Goal: Transaction & Acquisition: Book appointment/travel/reservation

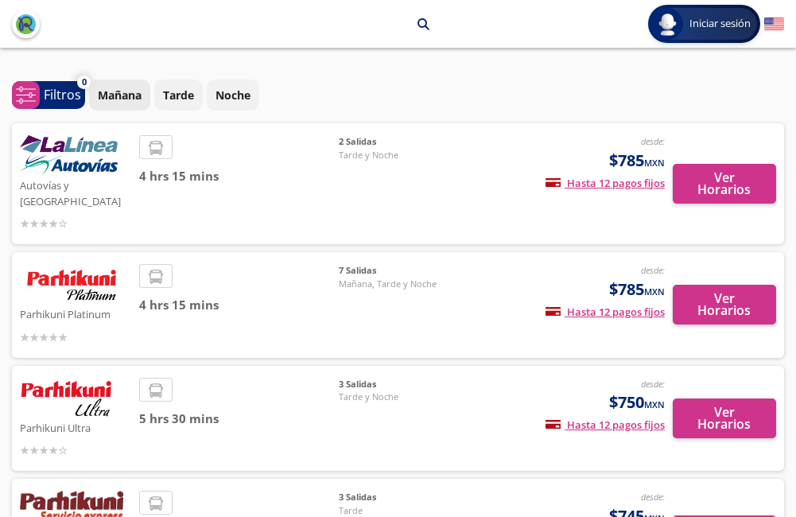
click at [105, 90] on p "Mañana" at bounding box center [120, 95] width 44 height 17
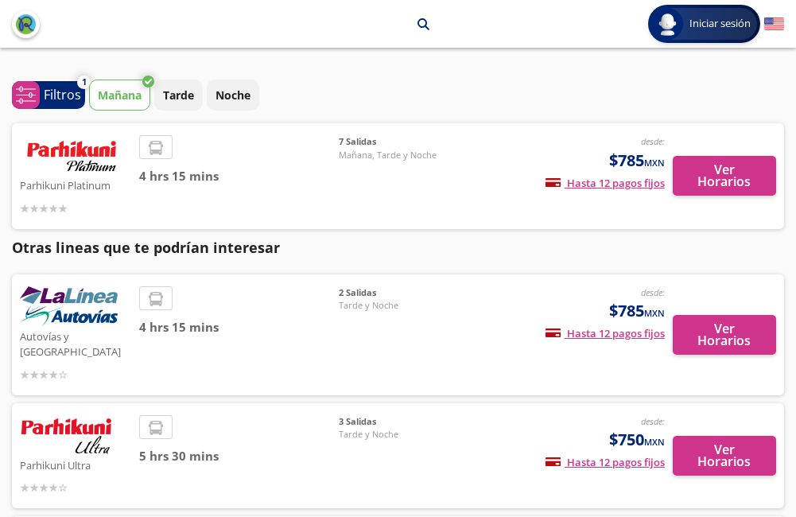
click at [22, 22] on img "back" at bounding box center [26, 24] width 20 height 20
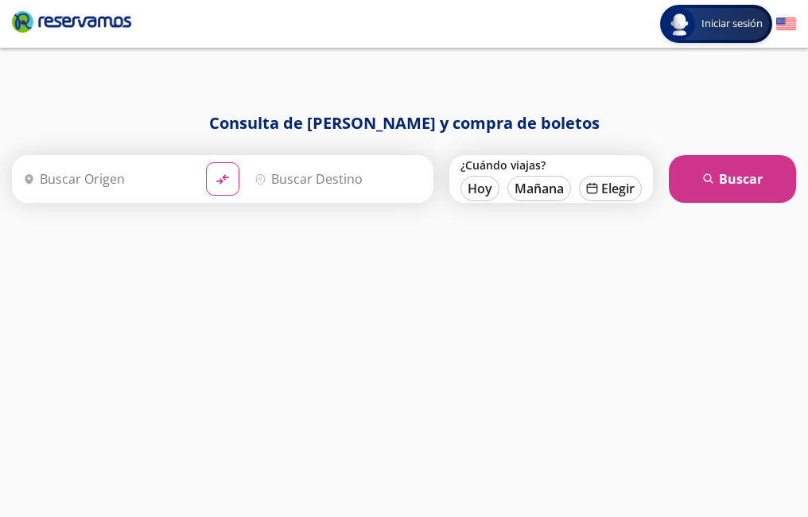
click at [142, 180] on input "Origen" at bounding box center [105, 179] width 176 height 40
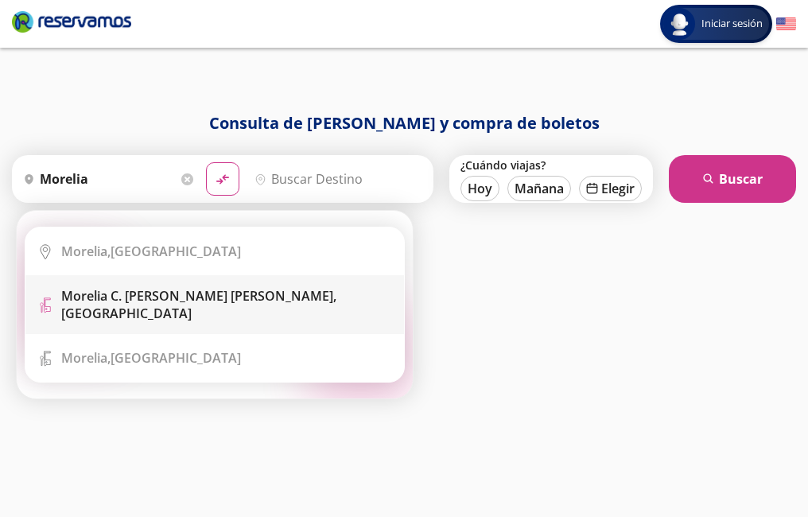
click at [157, 292] on b "Morelia C. [PERSON_NAME] [PERSON_NAME]," at bounding box center [198, 295] width 275 height 17
type input "Morelia C. [PERSON_NAME] [PERSON_NAME], [GEOGRAPHIC_DATA]"
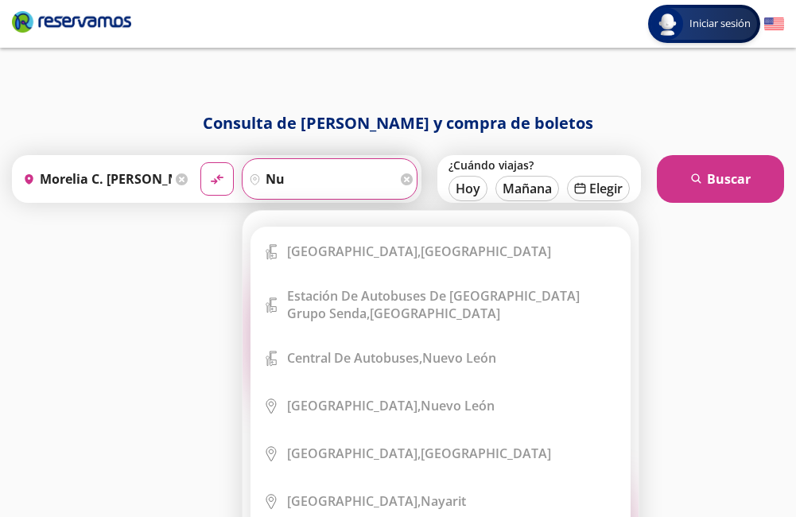
type input "n"
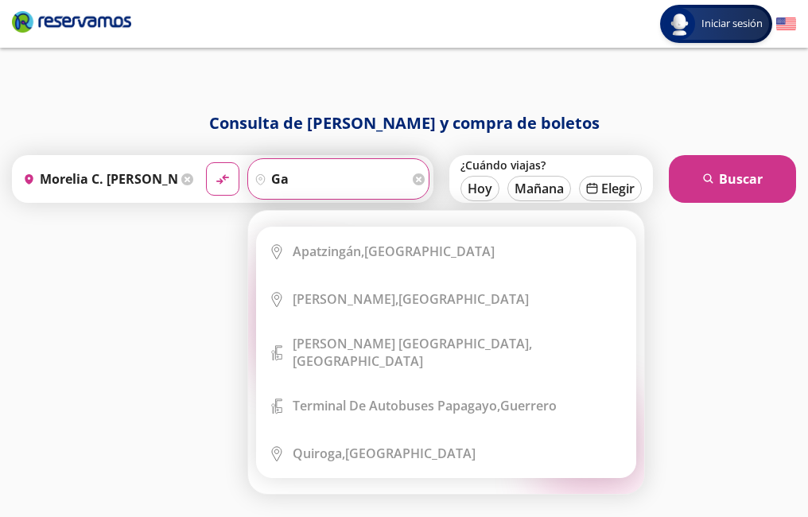
type input "g"
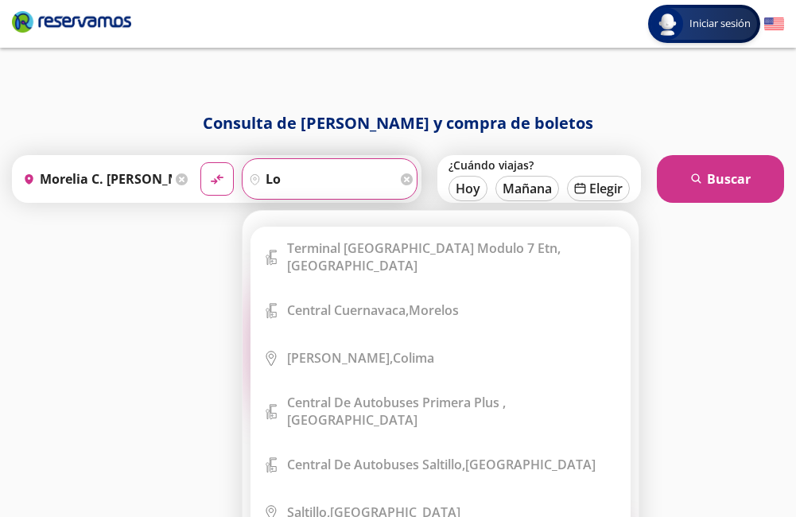
type input "l"
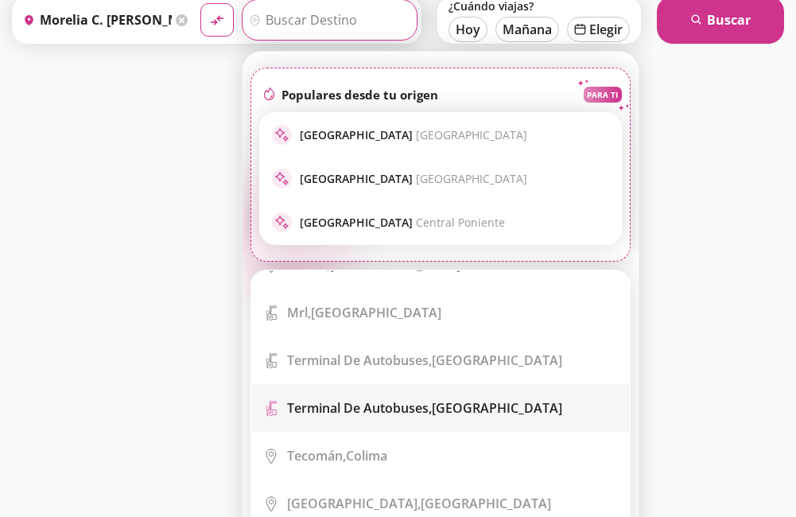
scroll to position [3339, 0]
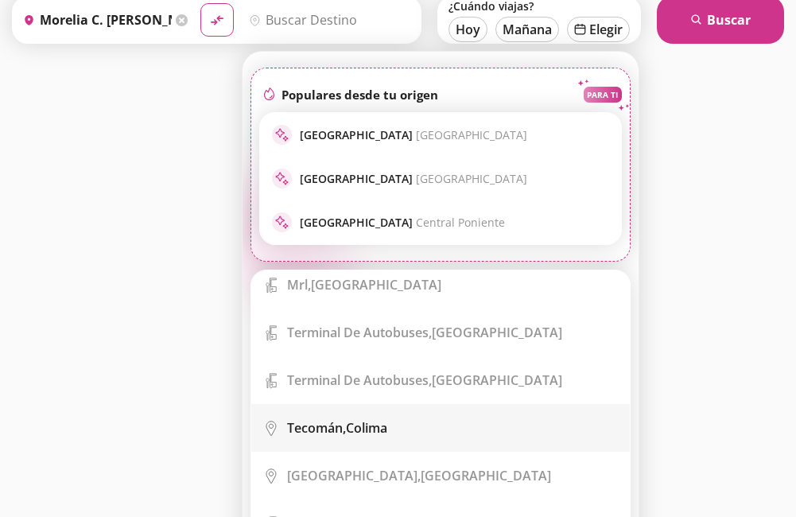
click at [350, 419] on div "Tecomán, Colima" at bounding box center [337, 427] width 100 height 17
type input "Tecomán, Colima"
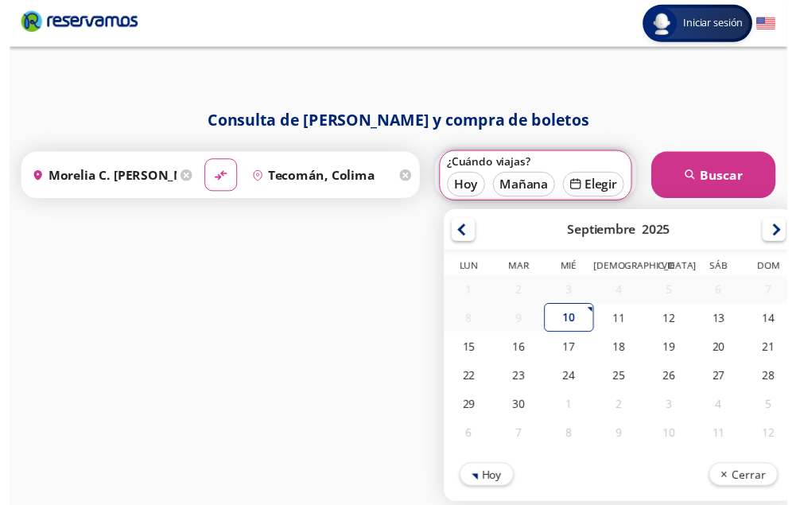
scroll to position [1, 0]
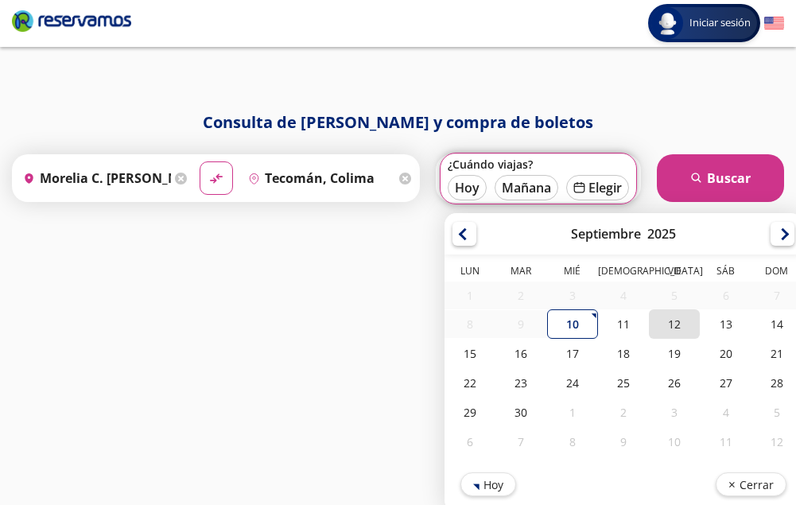
drag, startPoint x: 681, startPoint y: 320, endPoint x: 680, endPoint y: 302, distance: 17.5
click at [680, 317] on div "12" at bounding box center [674, 323] width 51 height 29
type input "[DATE]"
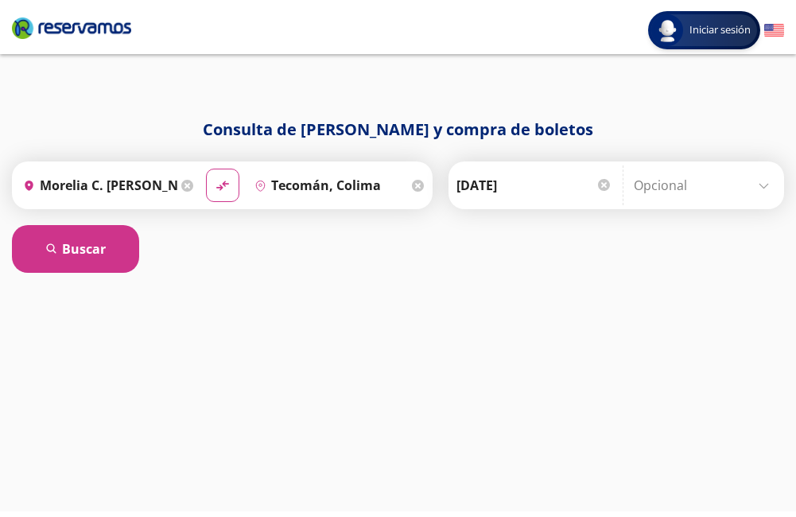
scroll to position [0, 0]
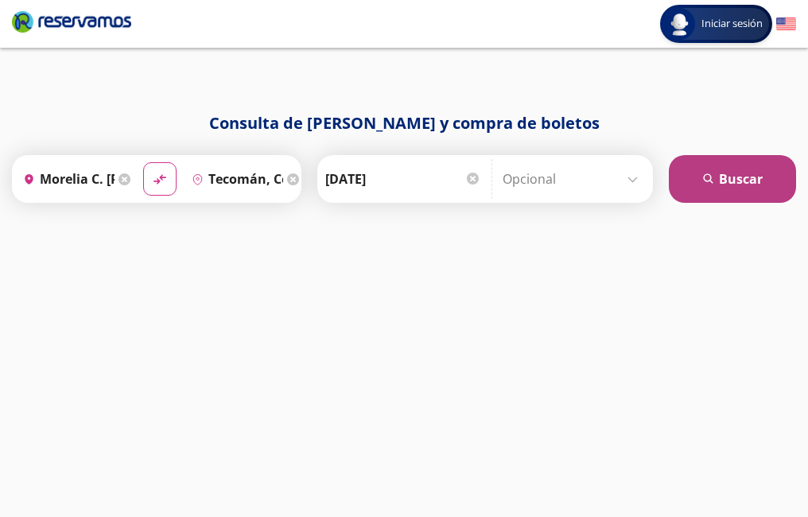
click at [744, 183] on button "search [GEOGRAPHIC_DATA]" at bounding box center [732, 179] width 127 height 48
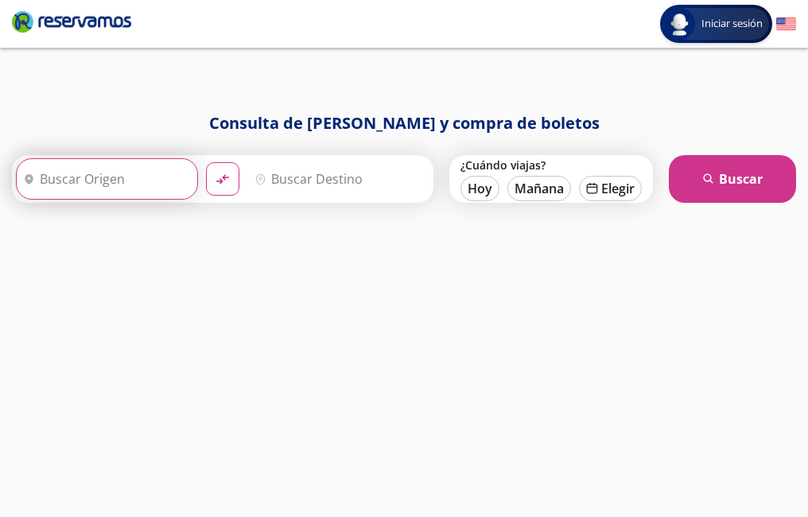
click at [142, 178] on input "Origen" at bounding box center [105, 179] width 176 height 40
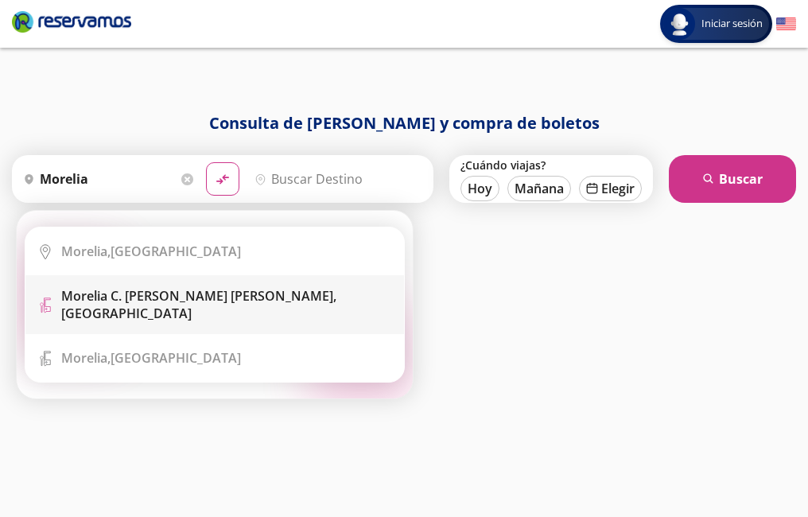
click at [190, 300] on b "Morelia C. [PERSON_NAME] [PERSON_NAME]," at bounding box center [198, 295] width 275 height 17
type input "Morelia C. [PERSON_NAME] [PERSON_NAME], [GEOGRAPHIC_DATA]"
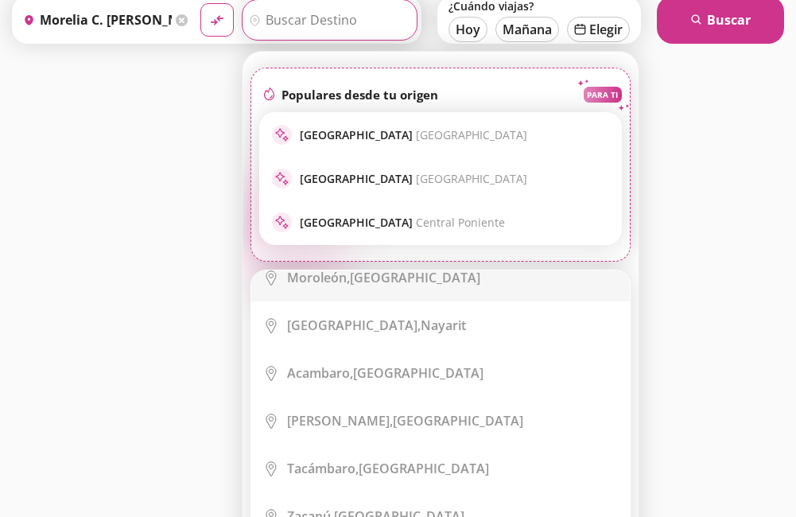
scroll to position [6916, 0]
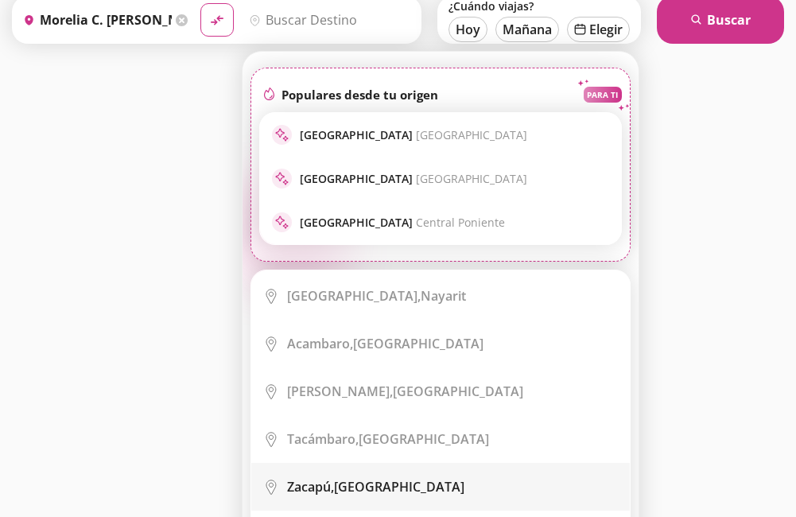
click at [359, 478] on div "Zacapú, [GEOGRAPHIC_DATA]" at bounding box center [375, 486] width 177 height 17
type input "Zacapú, [GEOGRAPHIC_DATA]"
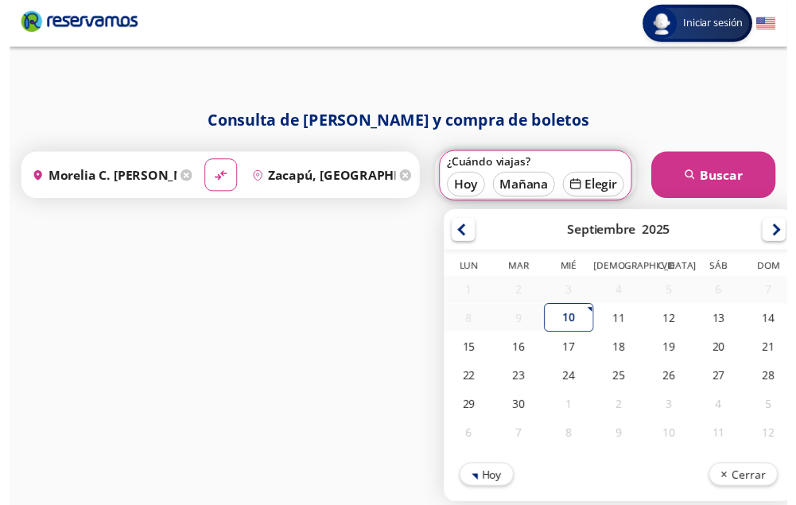
scroll to position [1, 0]
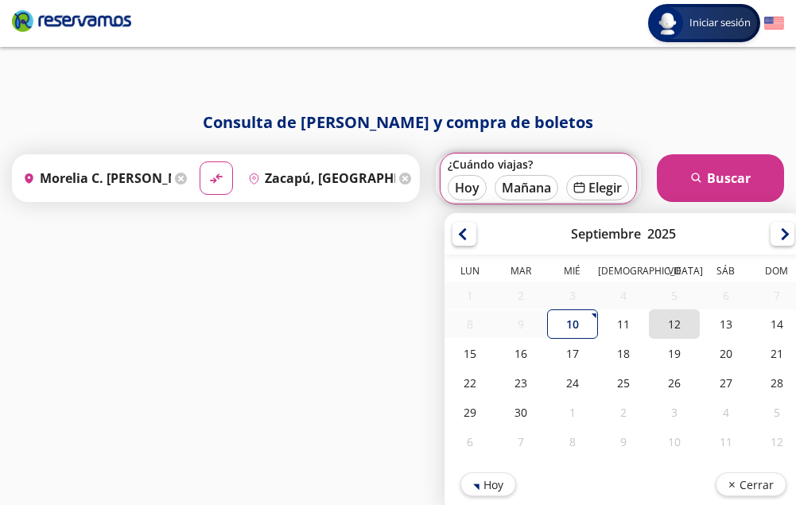
click at [676, 317] on div "12" at bounding box center [674, 323] width 51 height 29
type input "[DATE]"
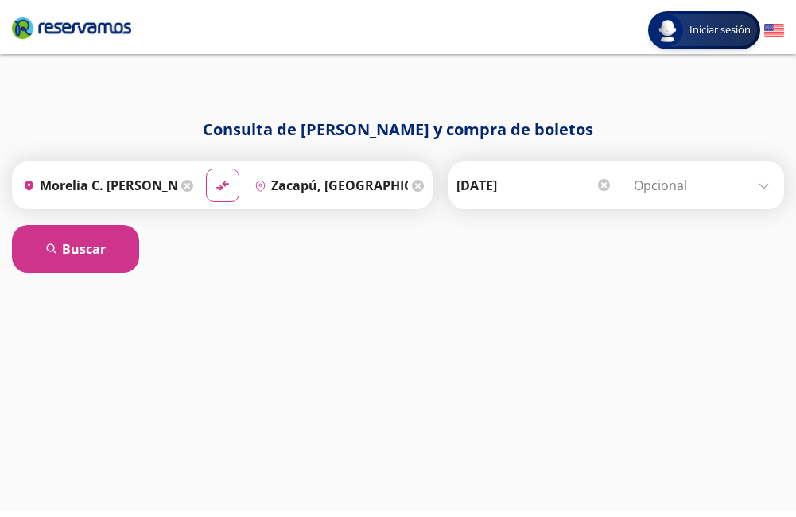
scroll to position [0, 0]
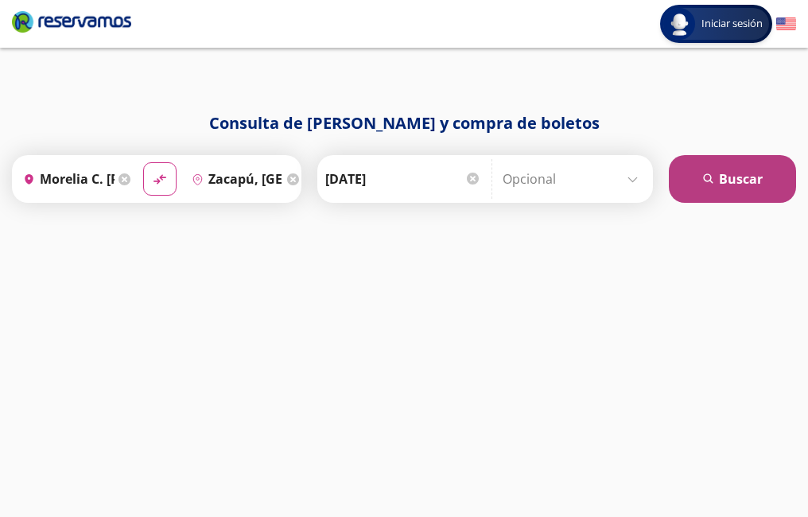
click at [714, 176] on icon "search" at bounding box center [709, 179] width 12 height 12
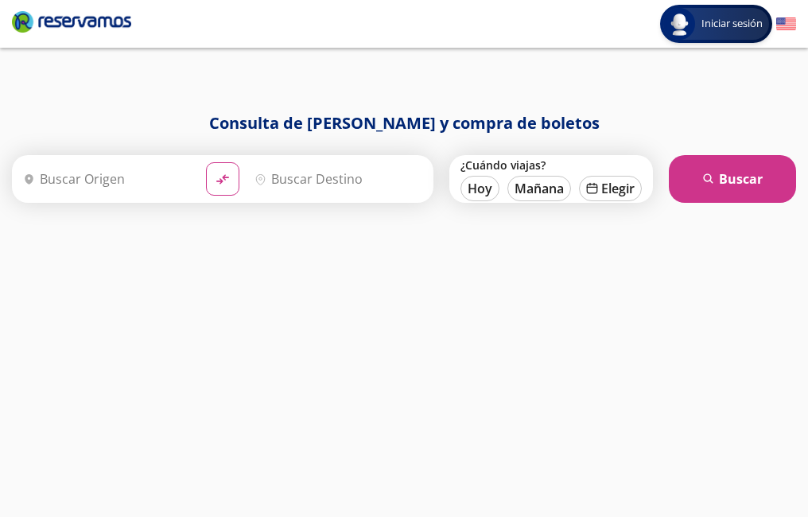
click at [109, 178] on input "Origen" at bounding box center [105, 179] width 176 height 40
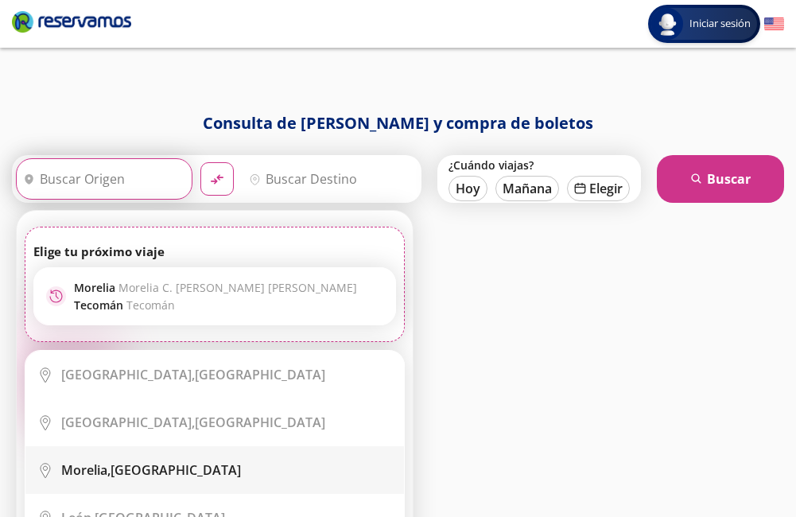
click at [137, 468] on div "[GEOGRAPHIC_DATA], [GEOGRAPHIC_DATA]" at bounding box center [151, 469] width 180 height 17
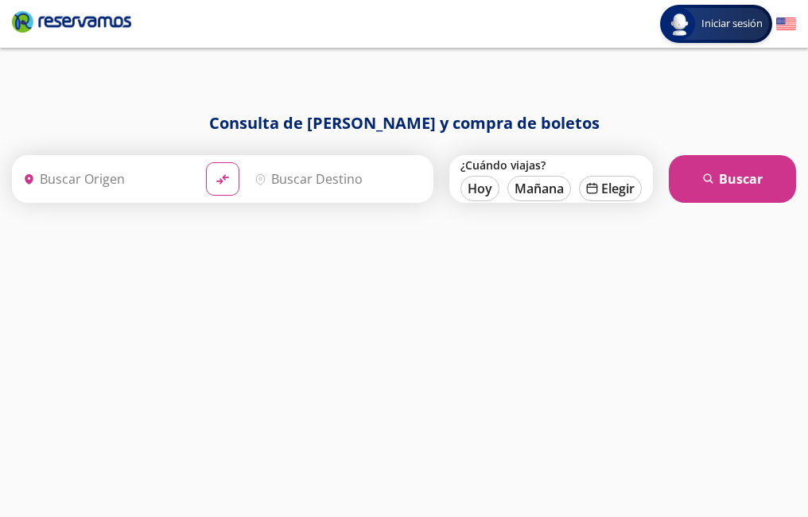
type input "[GEOGRAPHIC_DATA], [GEOGRAPHIC_DATA]"
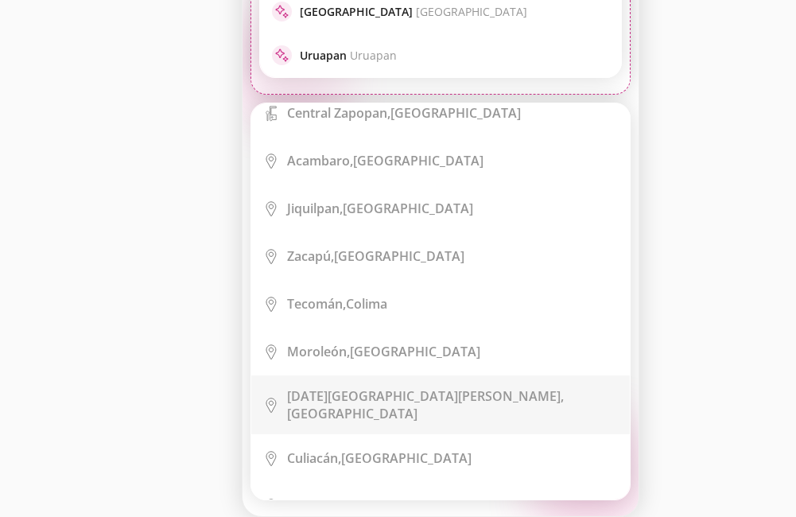
scroll to position [2067, 0]
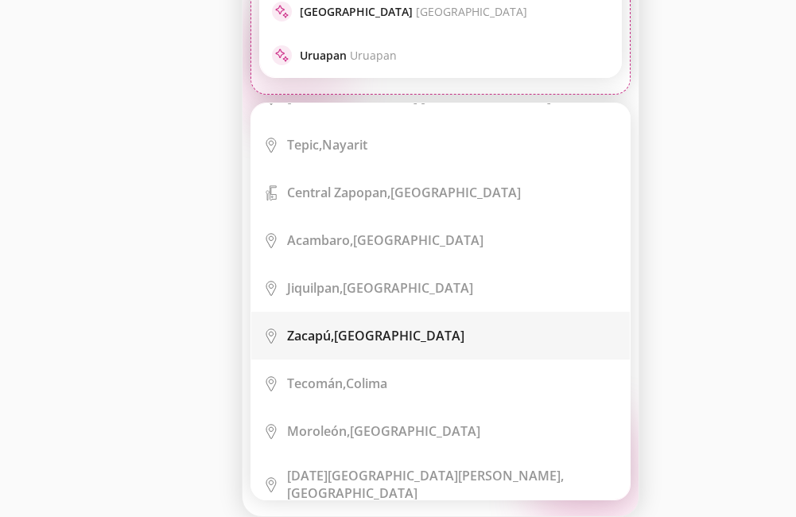
click at [374, 327] on div "Zacapú, [GEOGRAPHIC_DATA]" at bounding box center [375, 335] width 177 height 17
type input "Zacapú, [GEOGRAPHIC_DATA]"
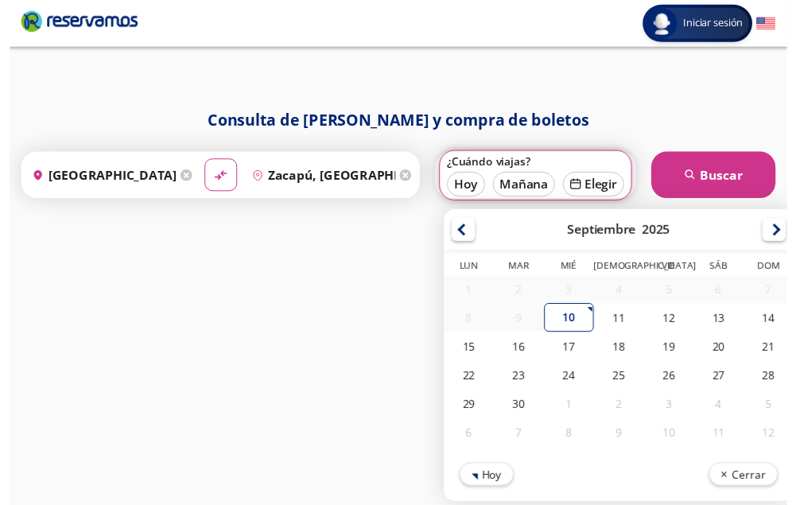
scroll to position [1, 0]
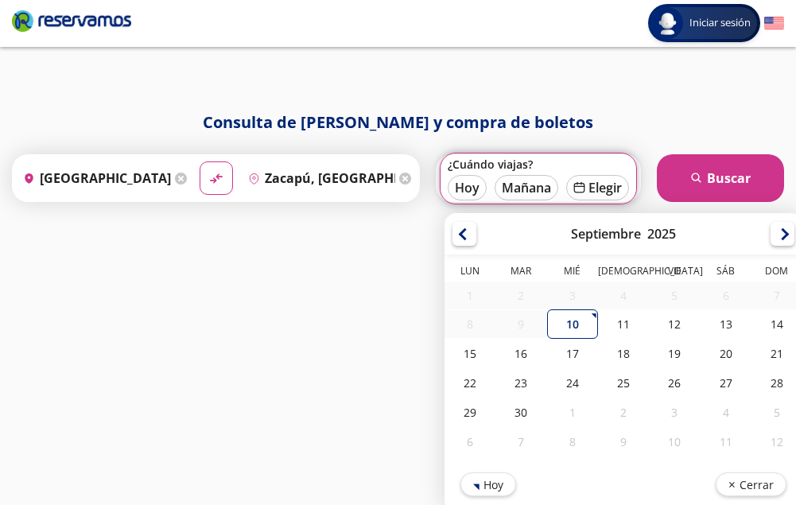
drag, startPoint x: 723, startPoint y: 328, endPoint x: 719, endPoint y: 254, distance: 74.0
click at [723, 325] on div "13" at bounding box center [725, 323] width 51 height 29
type input "[DATE]"
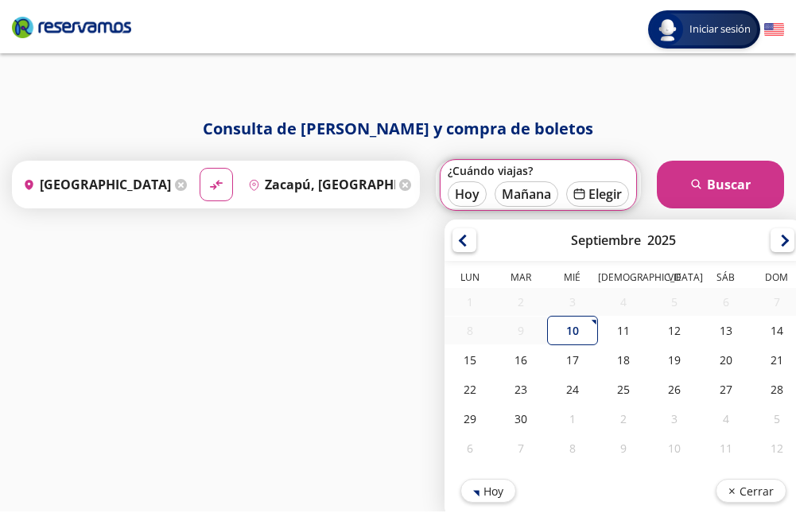
scroll to position [0, 0]
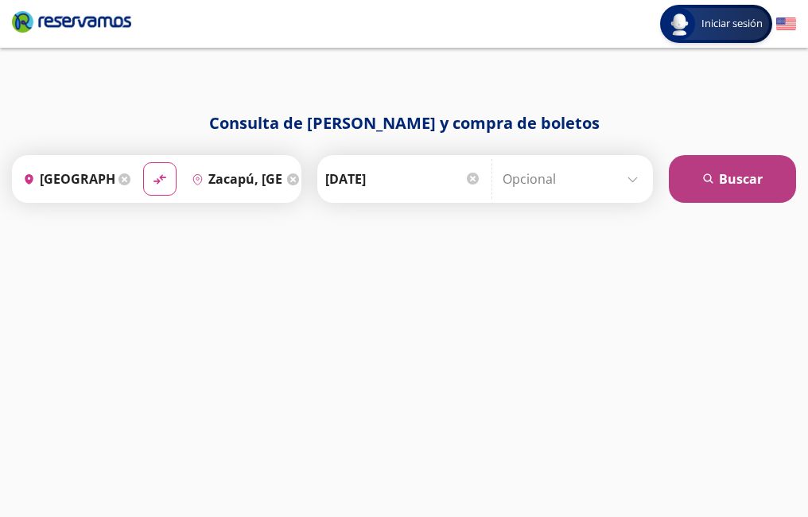
click at [727, 180] on button "search [GEOGRAPHIC_DATA]" at bounding box center [732, 179] width 127 height 48
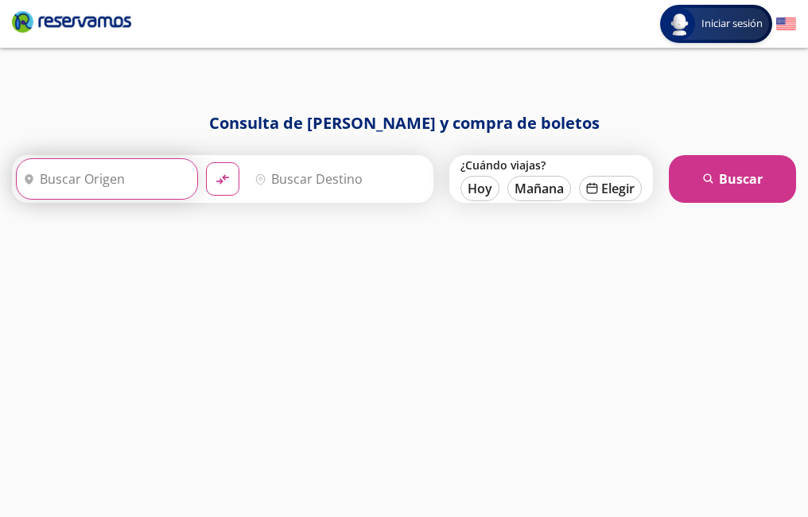
click at [142, 182] on input "Origen" at bounding box center [105, 179] width 176 height 40
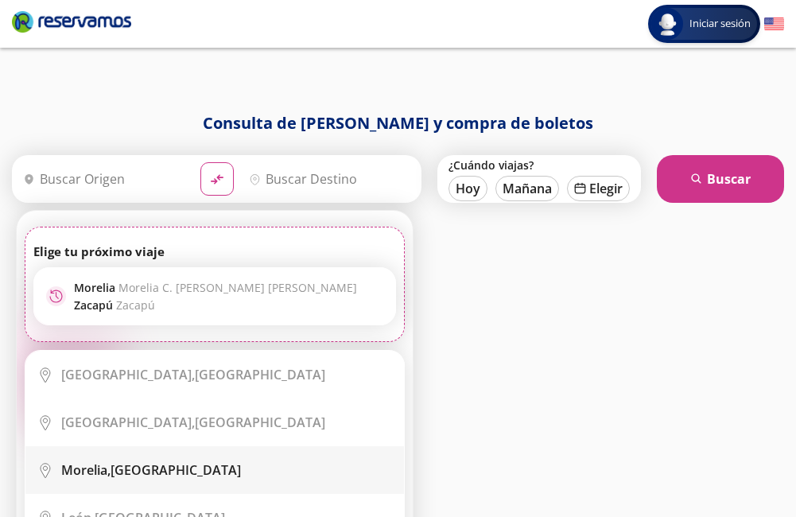
click at [154, 467] on div "[GEOGRAPHIC_DATA], [GEOGRAPHIC_DATA]" at bounding box center [151, 469] width 180 height 17
type input "[GEOGRAPHIC_DATA], [GEOGRAPHIC_DATA]"
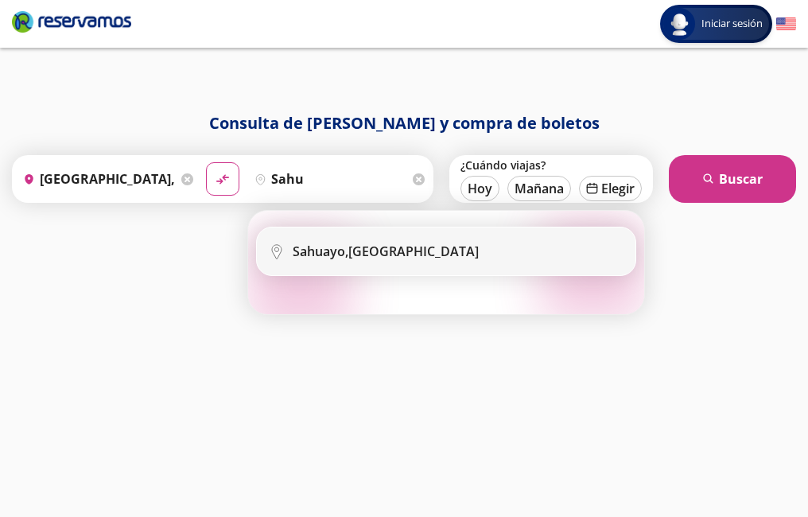
click at [374, 249] on div "[GEOGRAPHIC_DATA], [GEOGRAPHIC_DATA]" at bounding box center [386, 250] width 186 height 17
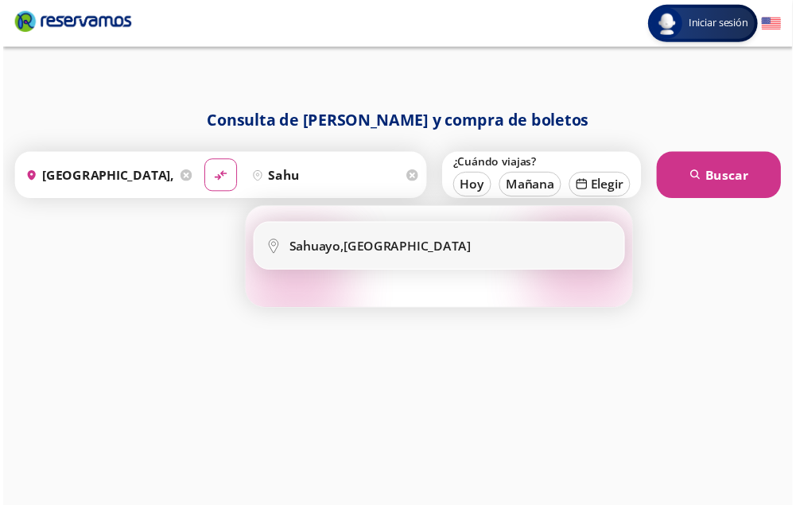
scroll to position [1, 0]
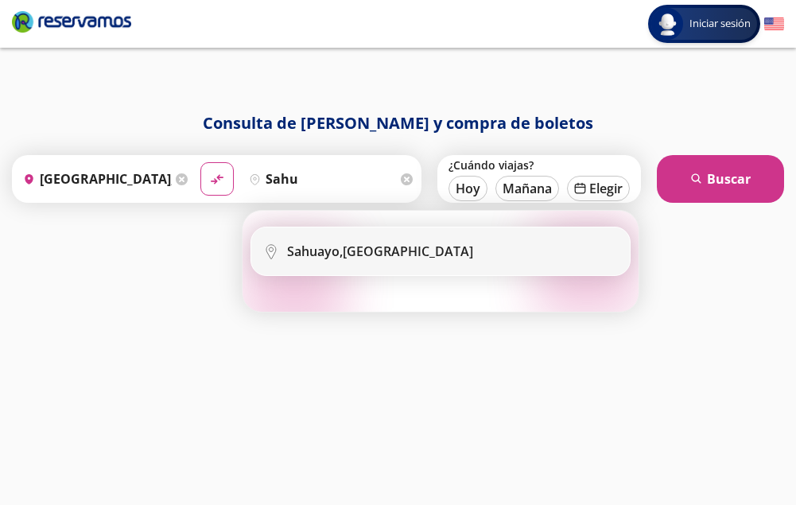
type input "[GEOGRAPHIC_DATA], [GEOGRAPHIC_DATA]"
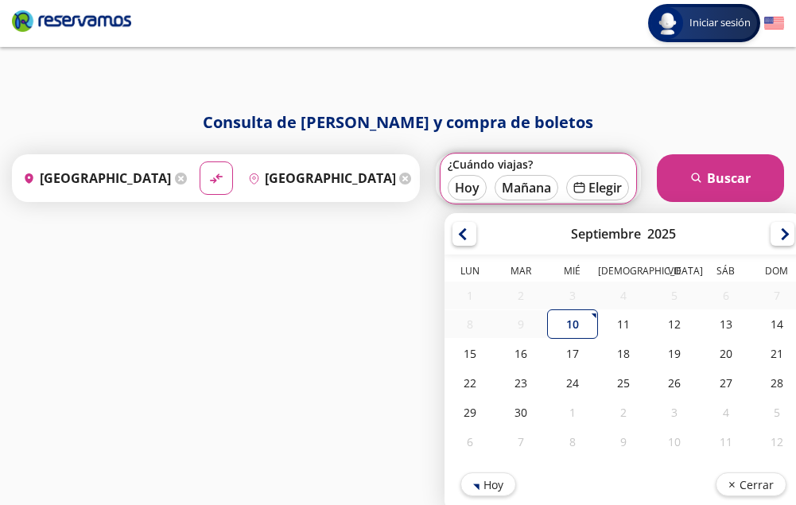
drag, startPoint x: 723, startPoint y: 317, endPoint x: 724, endPoint y: 239, distance: 77.9
click at [723, 308] on tbody "1 2 3 4 5 6 7 8 9 10 11 12 13 14 15 16 17 18 19 20 21 22 23 24 25 26 27 28 29 3…" at bounding box center [623, 368] width 358 height 175
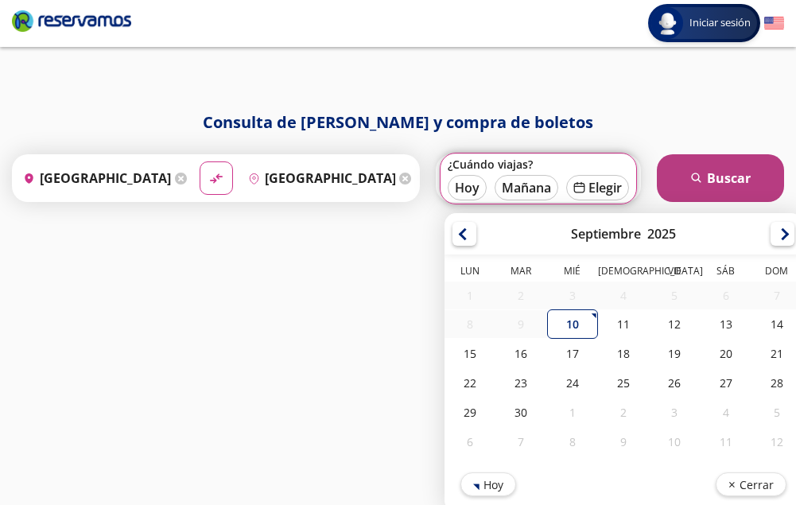
click at [720, 182] on button "search [GEOGRAPHIC_DATA]" at bounding box center [720, 178] width 127 height 48
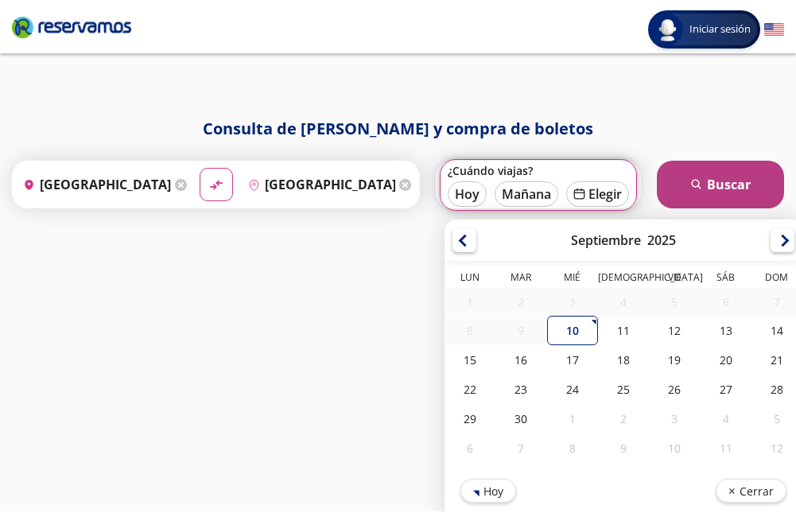
scroll to position [0, 0]
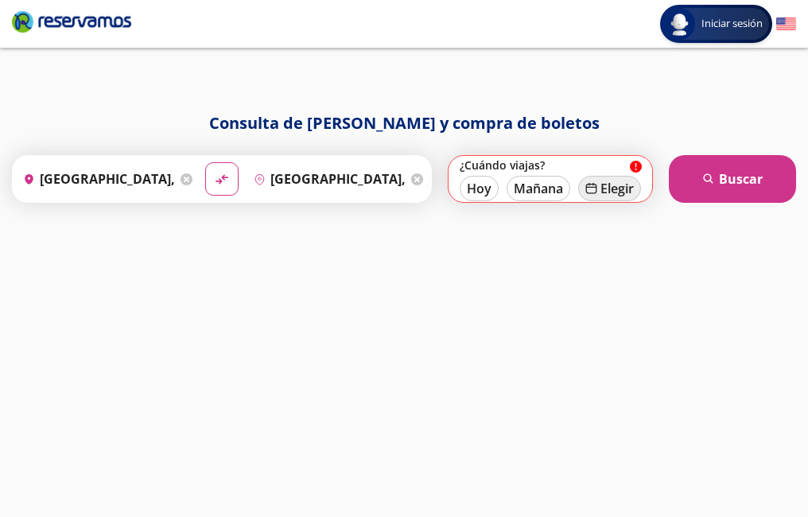
click at [610, 190] on button "calendar [GEOGRAPHIC_DATA]" at bounding box center [609, 188] width 63 height 25
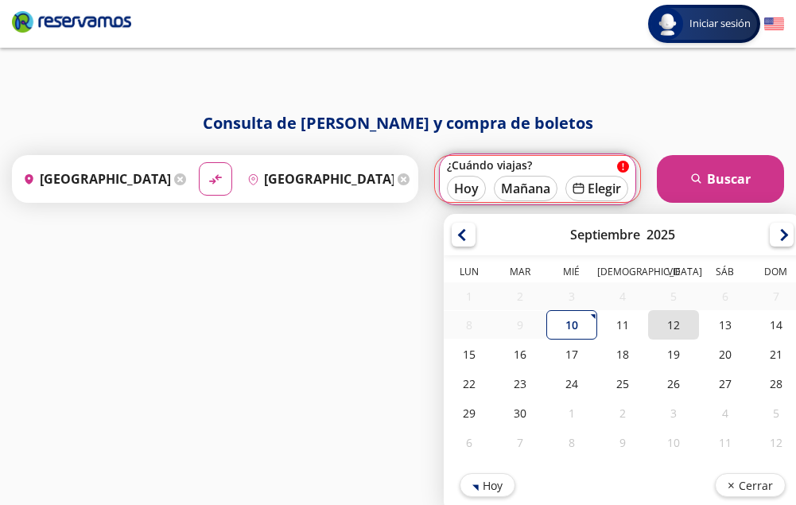
click at [681, 328] on div "12" at bounding box center [673, 324] width 51 height 29
type input "[DATE]"
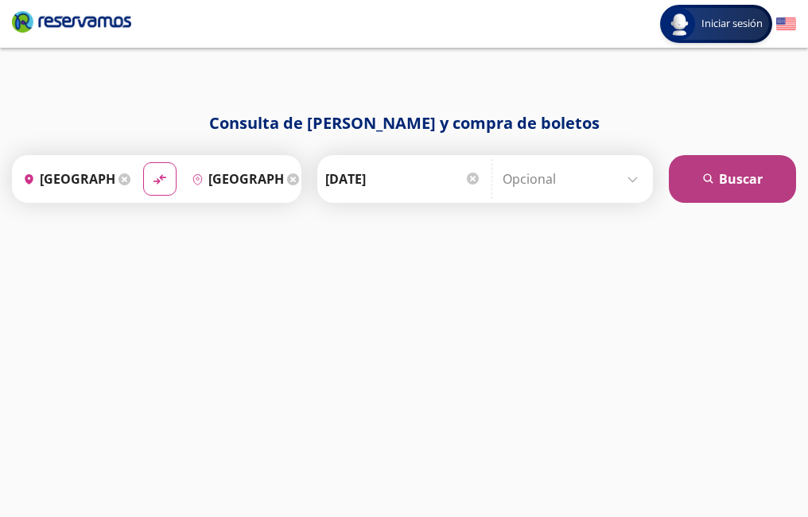
click at [720, 184] on button "search [GEOGRAPHIC_DATA]" at bounding box center [732, 179] width 127 height 48
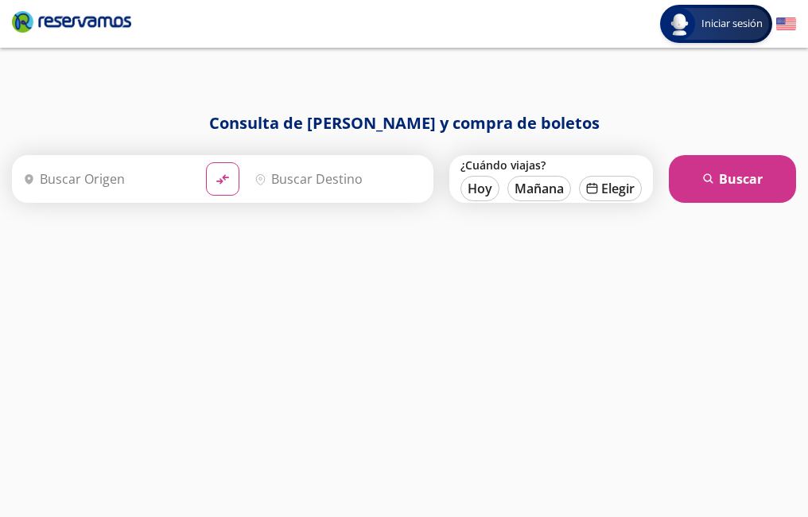
click at [108, 184] on input "Origen" at bounding box center [105, 179] width 176 height 40
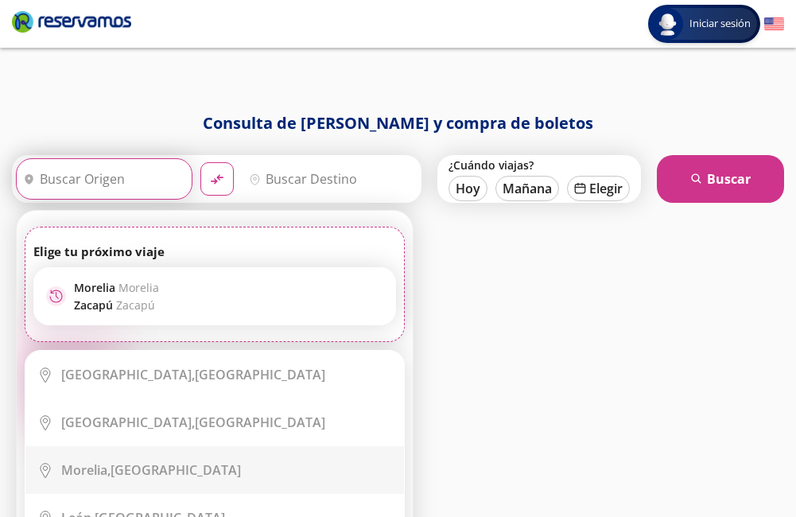
click at [157, 467] on div "[GEOGRAPHIC_DATA], [GEOGRAPHIC_DATA]" at bounding box center [151, 469] width 180 height 17
type input "[GEOGRAPHIC_DATA], [GEOGRAPHIC_DATA]"
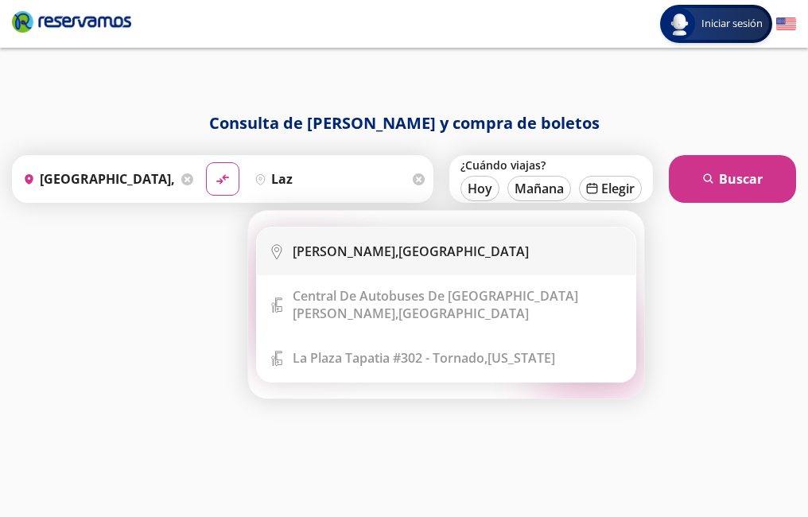
click at [347, 250] on b "[PERSON_NAME]," at bounding box center [346, 250] width 106 height 17
type input "[PERSON_NAME], [GEOGRAPHIC_DATA]"
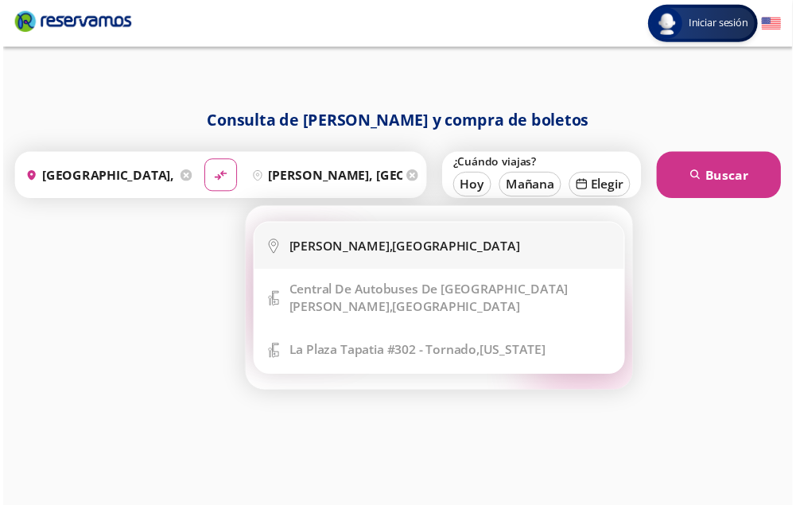
scroll to position [1, 0]
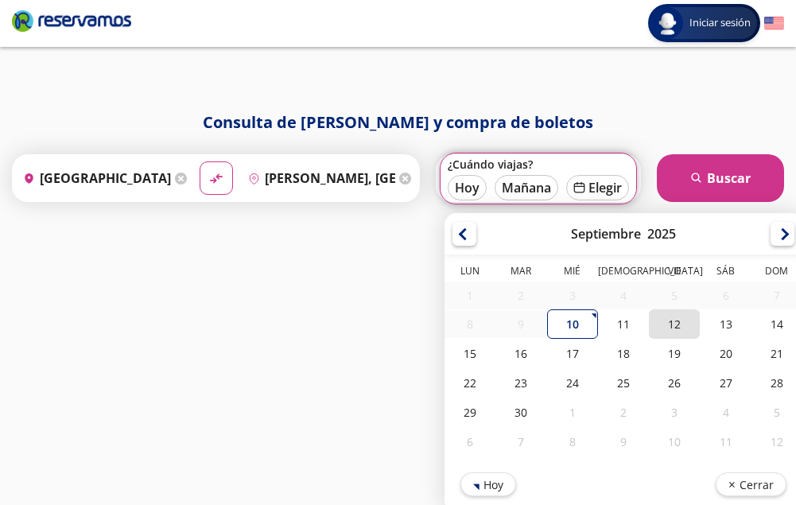
drag, startPoint x: 676, startPoint y: 322, endPoint x: 684, endPoint y: 234, distance: 88.6
click at [676, 321] on div "12" at bounding box center [674, 323] width 51 height 29
type input "[DATE]"
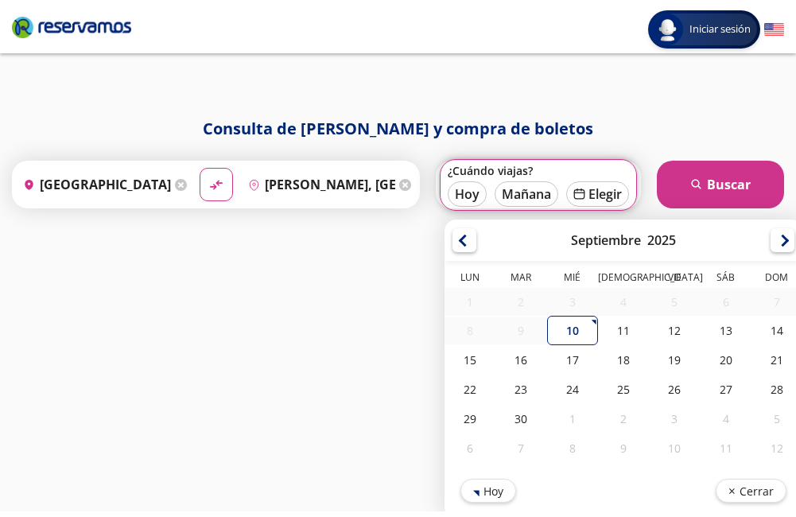
scroll to position [0, 0]
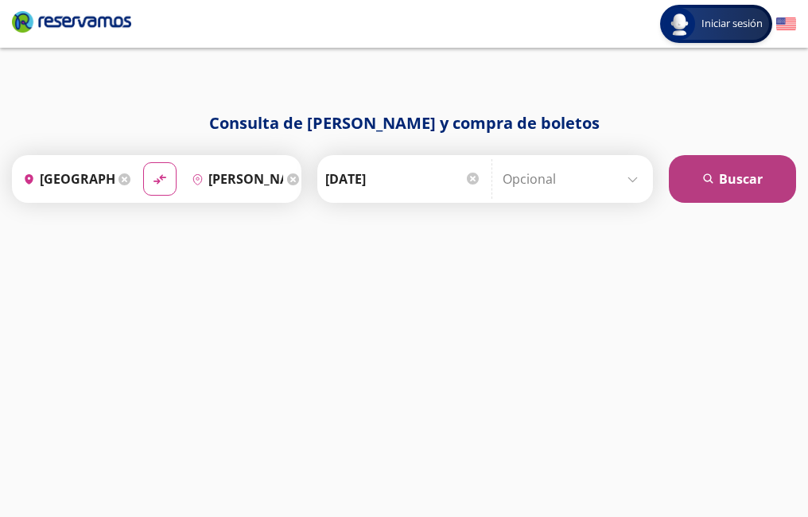
click at [717, 174] on button "search [GEOGRAPHIC_DATA]" at bounding box center [732, 179] width 127 height 48
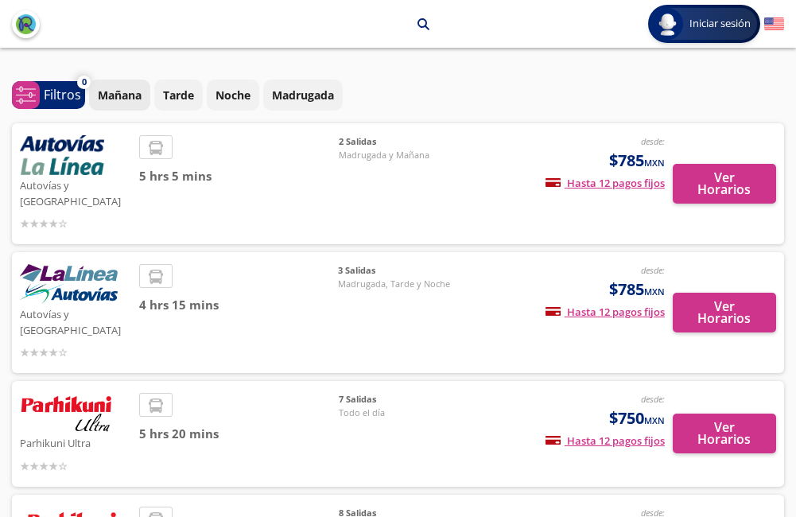
click at [116, 98] on p "Mañana" at bounding box center [120, 95] width 44 height 17
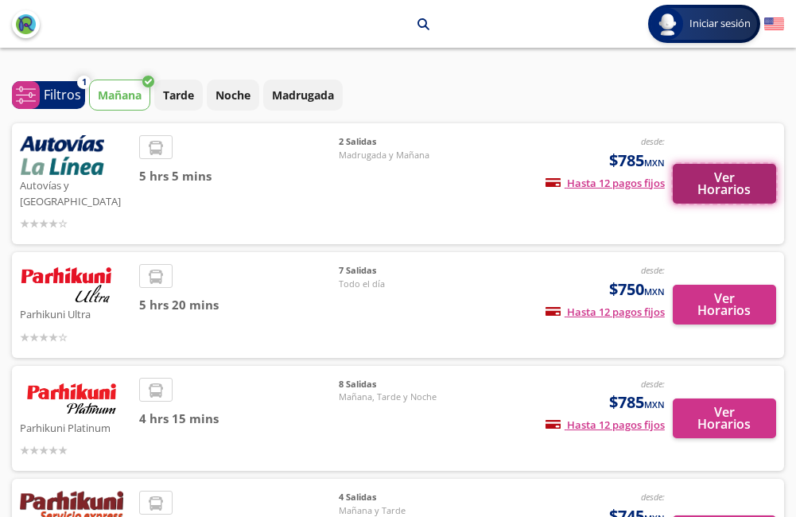
click at [719, 176] on button "Ver Horarios" at bounding box center [724, 184] width 103 height 40
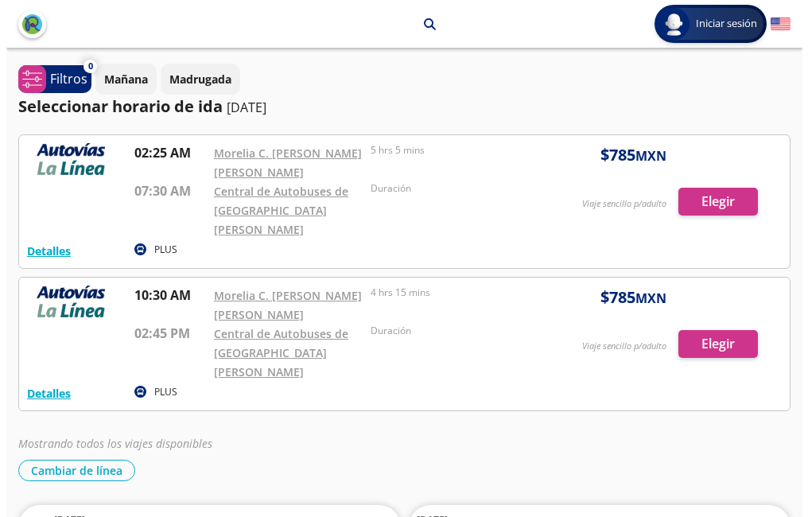
scroll to position [73, 0]
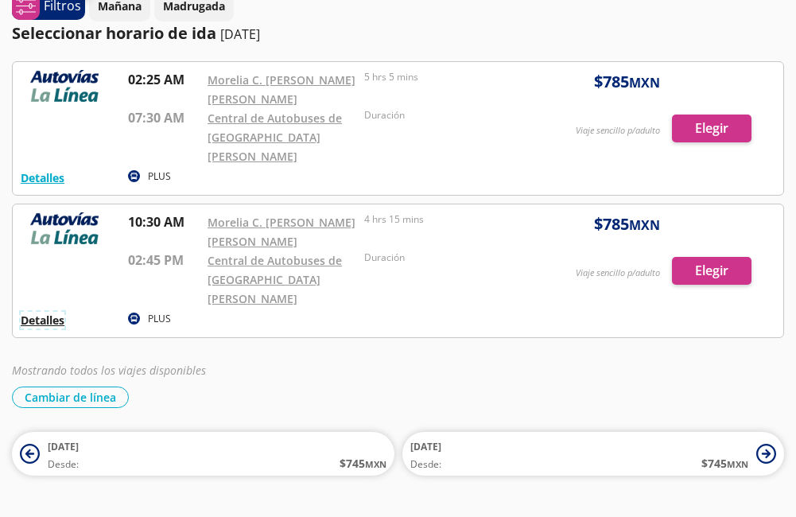
click at [41, 312] on button "Detalles" at bounding box center [43, 320] width 44 height 17
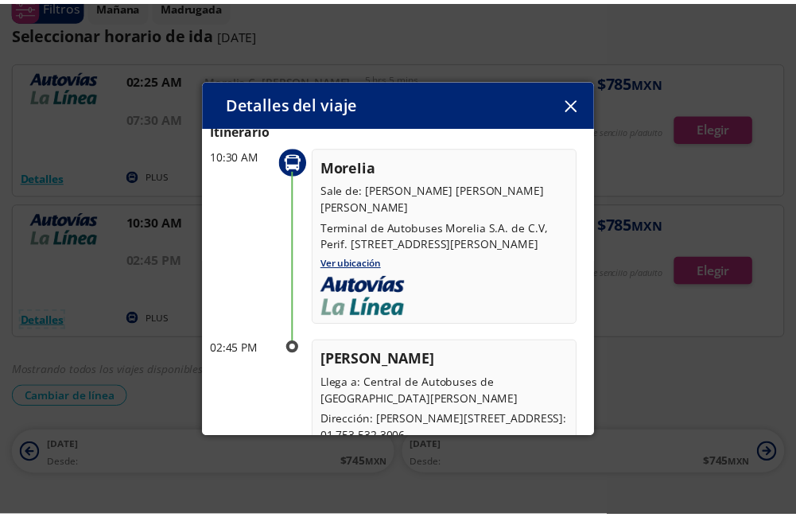
scroll to position [0, 0]
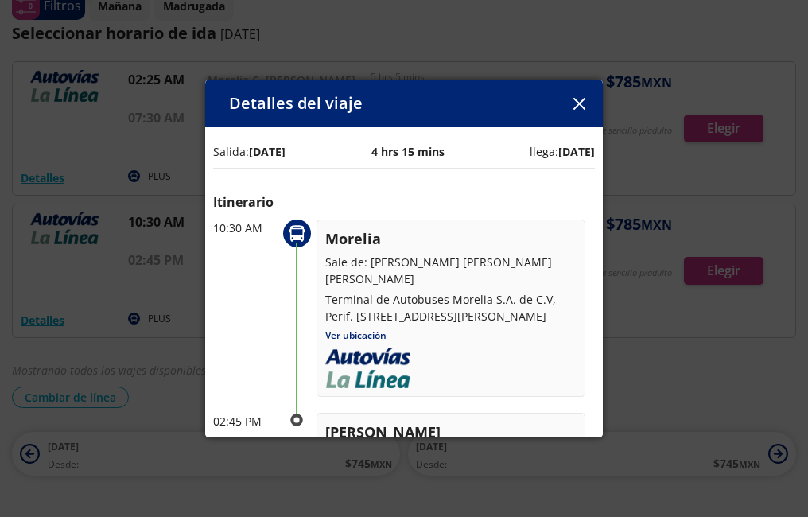
click at [580, 104] on icon "button" at bounding box center [578, 104] width 12 height 12
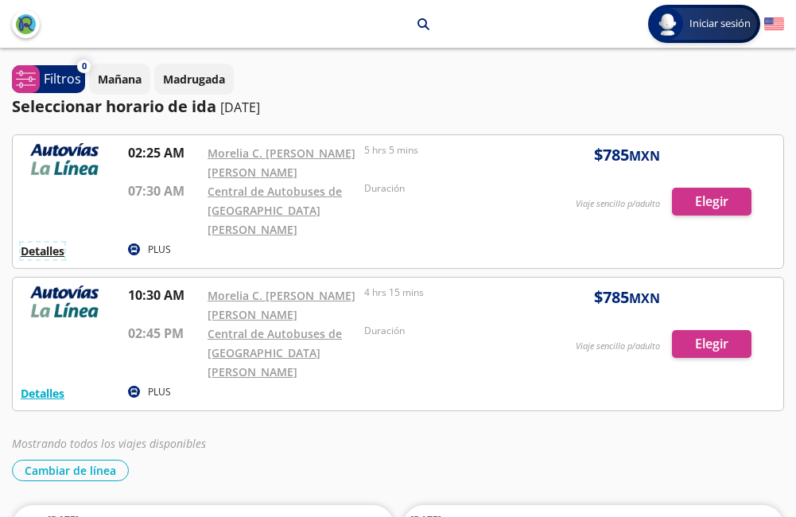
click at [36, 242] on button "Detalles" at bounding box center [43, 250] width 44 height 17
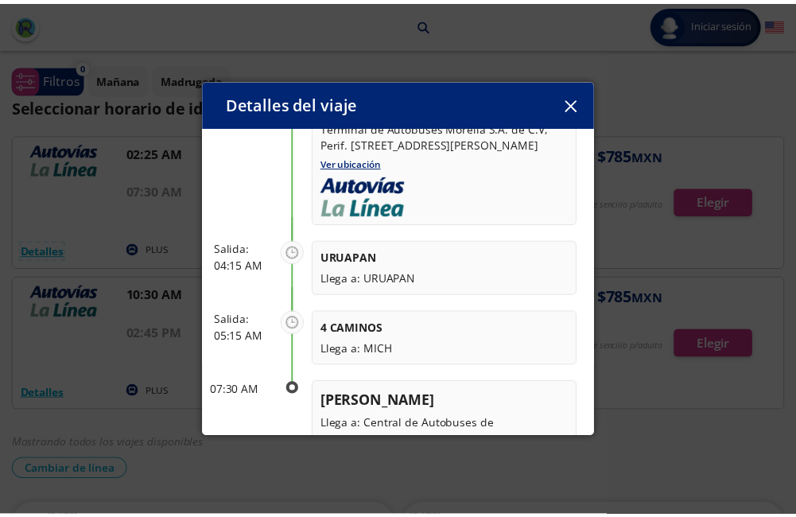
scroll to position [159, 0]
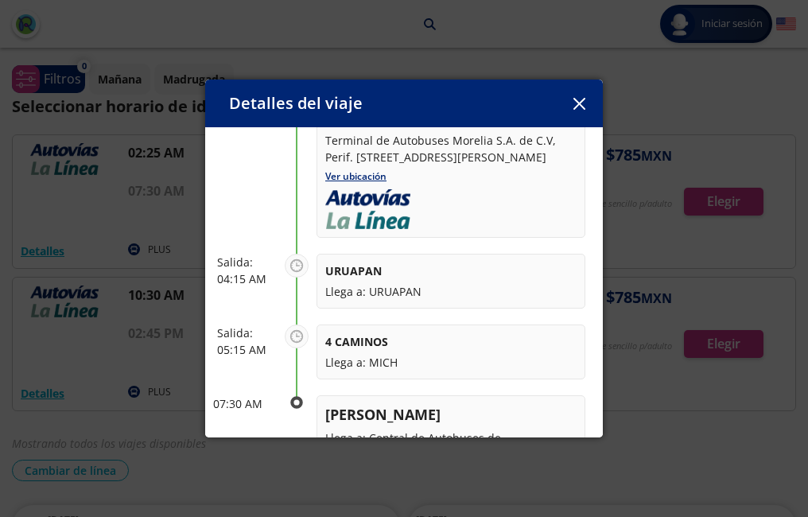
click at [576, 102] on icon "button" at bounding box center [578, 104] width 12 height 12
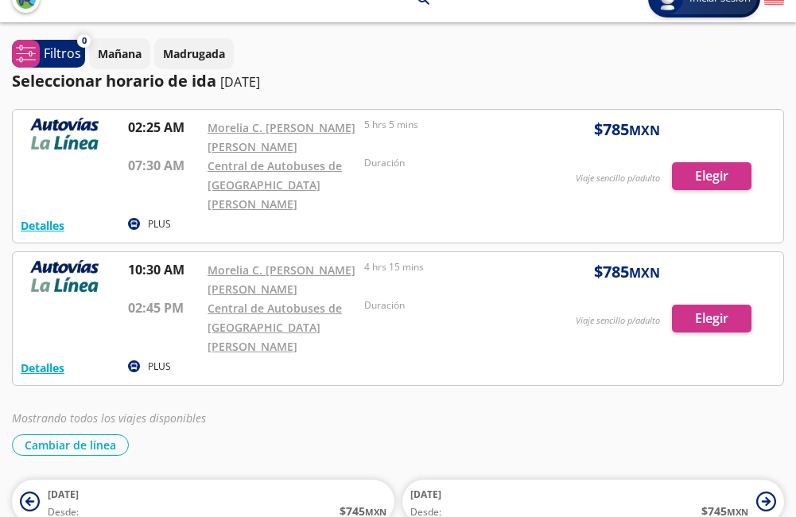
scroll to position [0, 0]
